Goal: Information Seeking & Learning: Learn about a topic

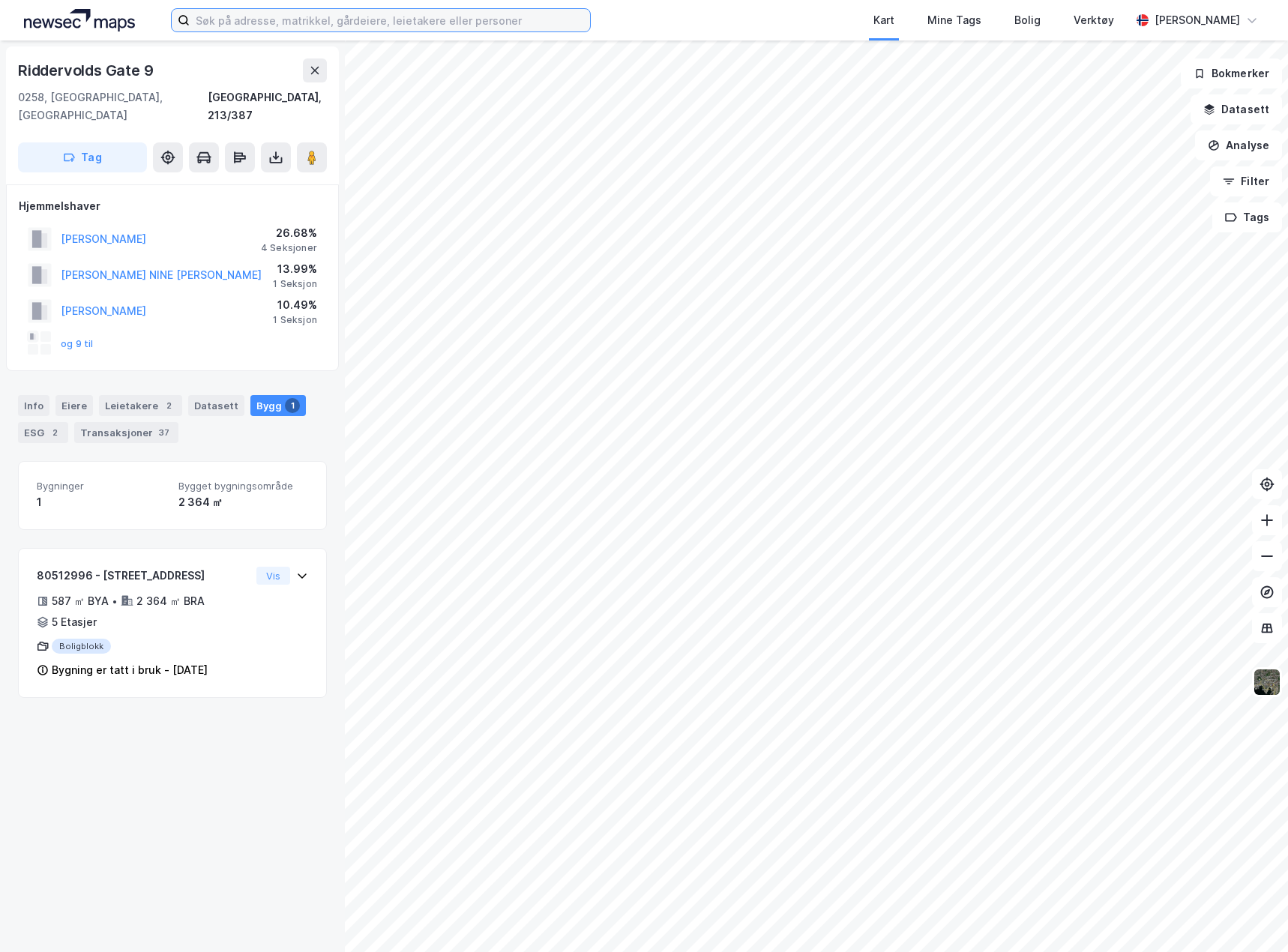
click at [398, 24] on input at bounding box center [390, 20] width 401 height 23
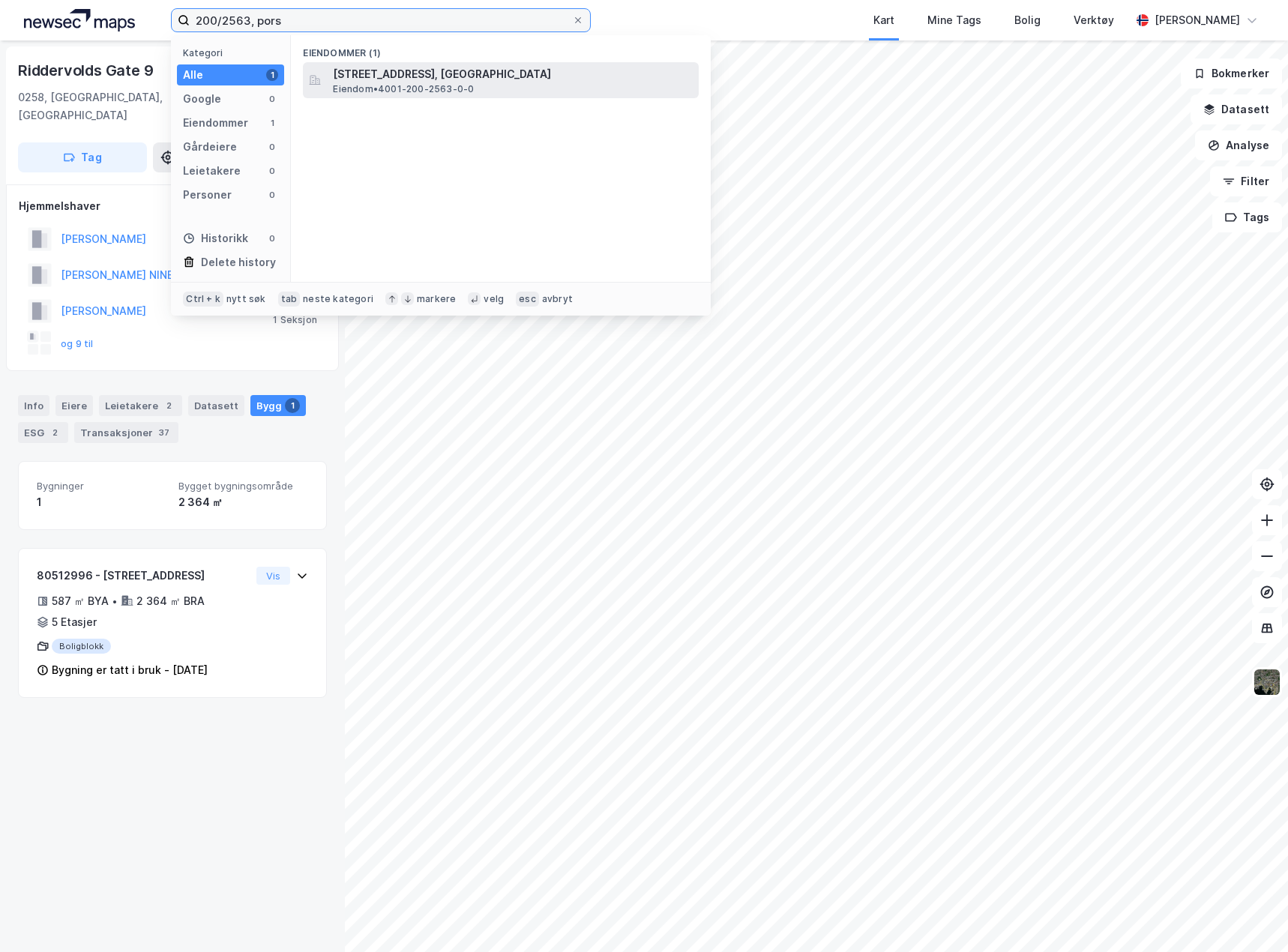
type input "200/2563, pors"
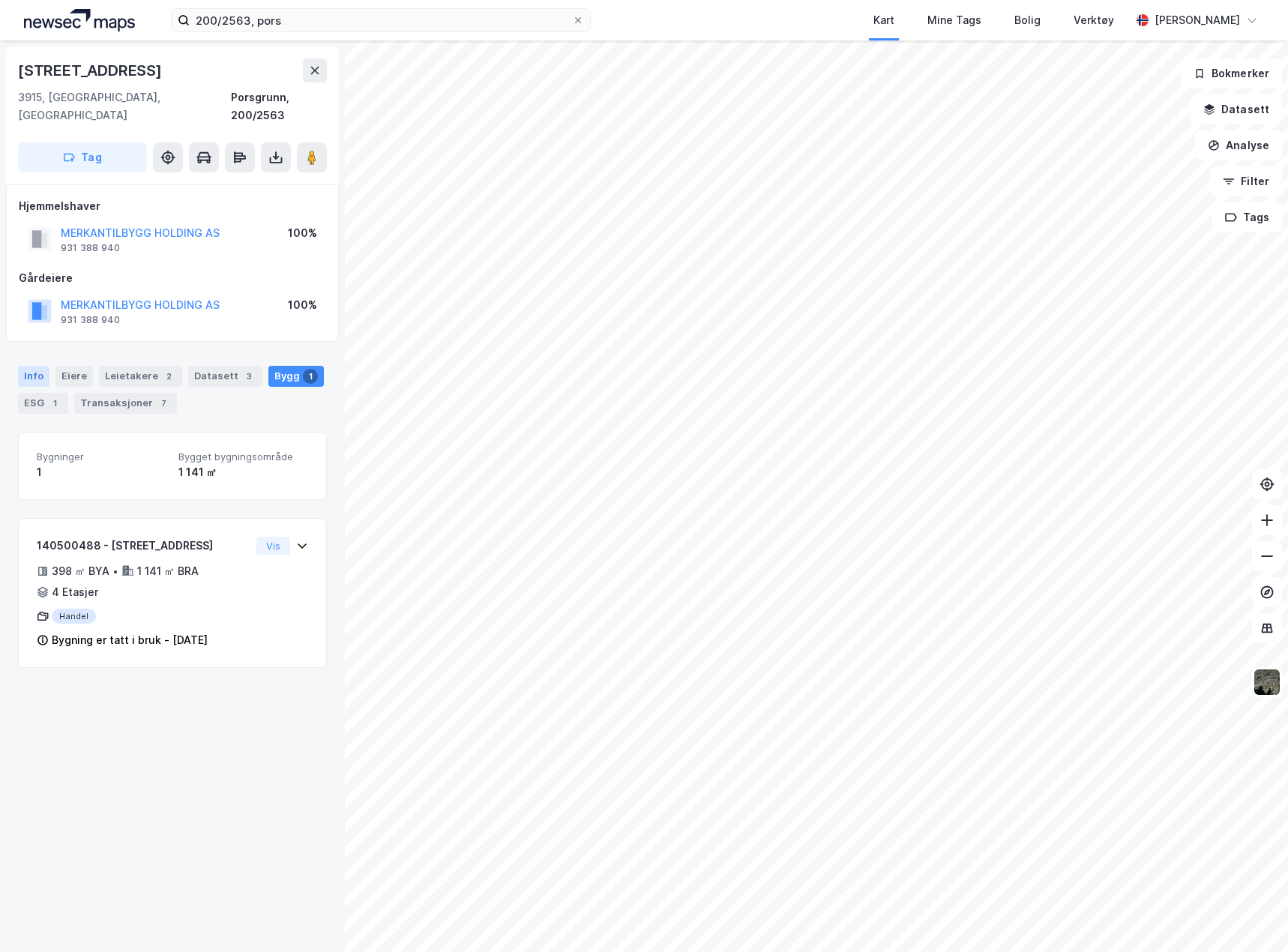
click at [26, 366] on div "Info" at bounding box center [34, 376] width 32 height 21
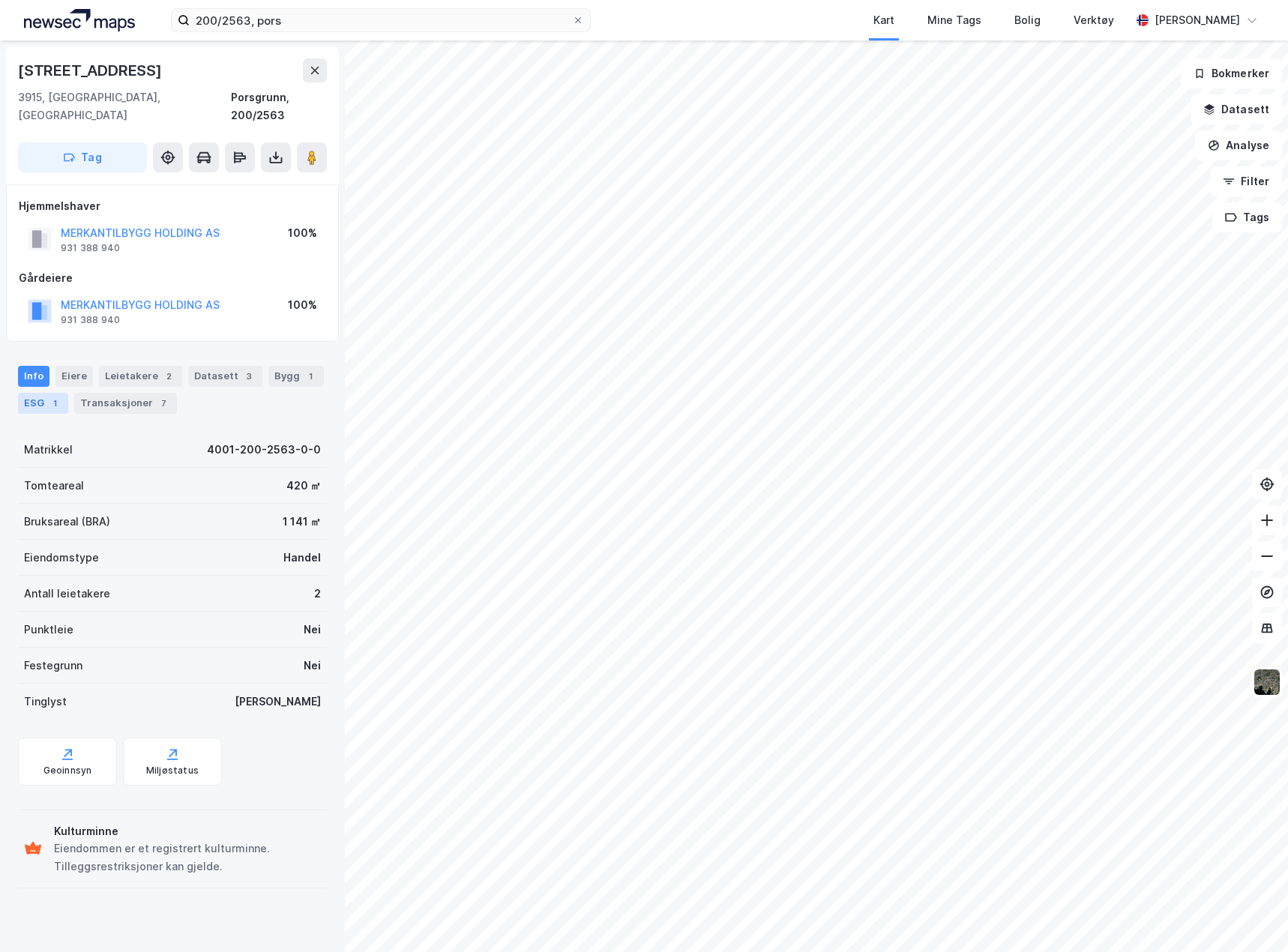
click at [34, 393] on div "ESG 1" at bounding box center [43, 402] width 51 height 21
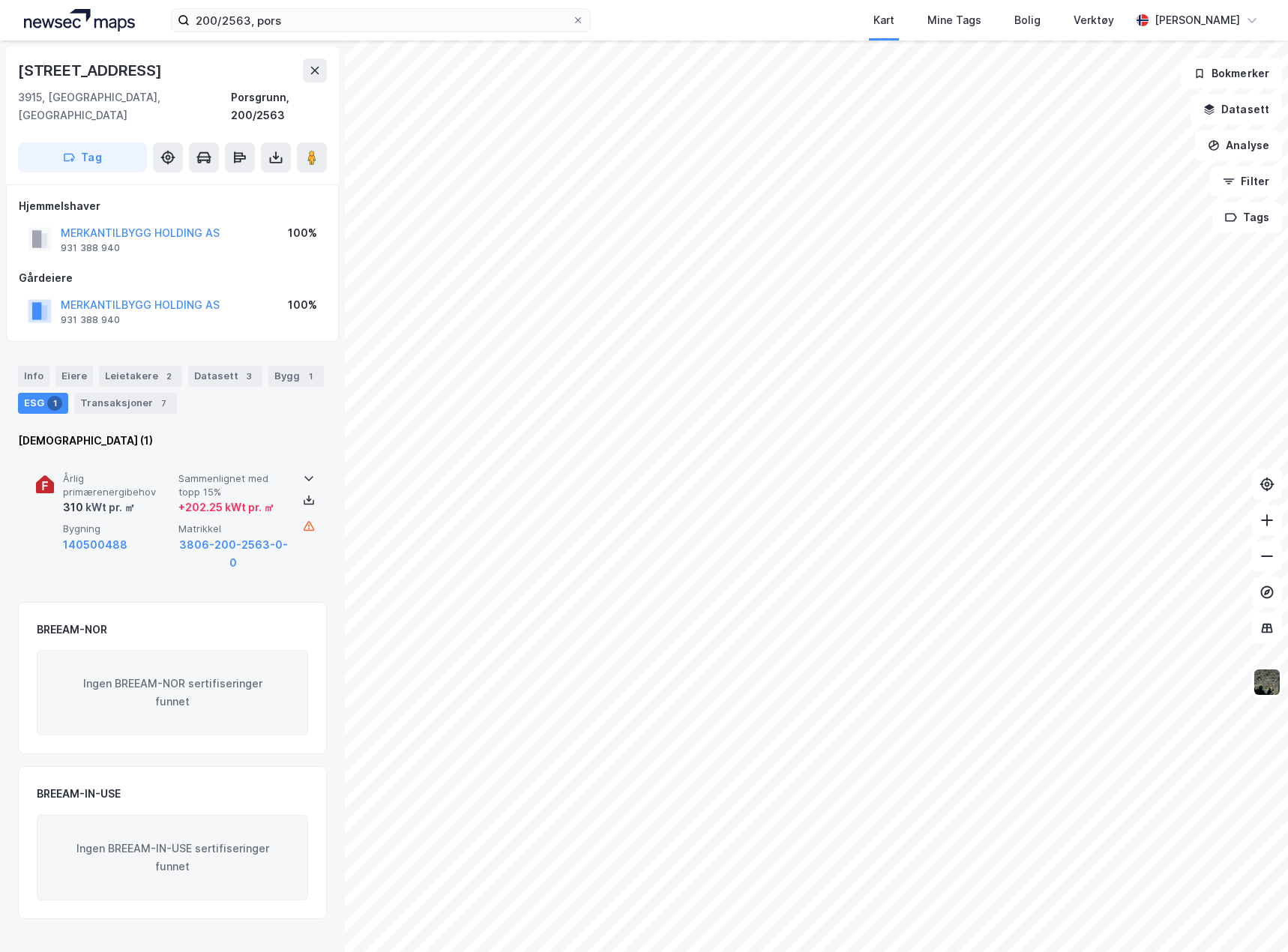
click at [287, 546] on div "Årlig primærenergibehov 310 kWt pr. ㎡ Sammenlignet med topp 15% + 202.25 kWt pr…" at bounding box center [172, 522] width 273 height 134
